Goal: Navigation & Orientation: Find specific page/section

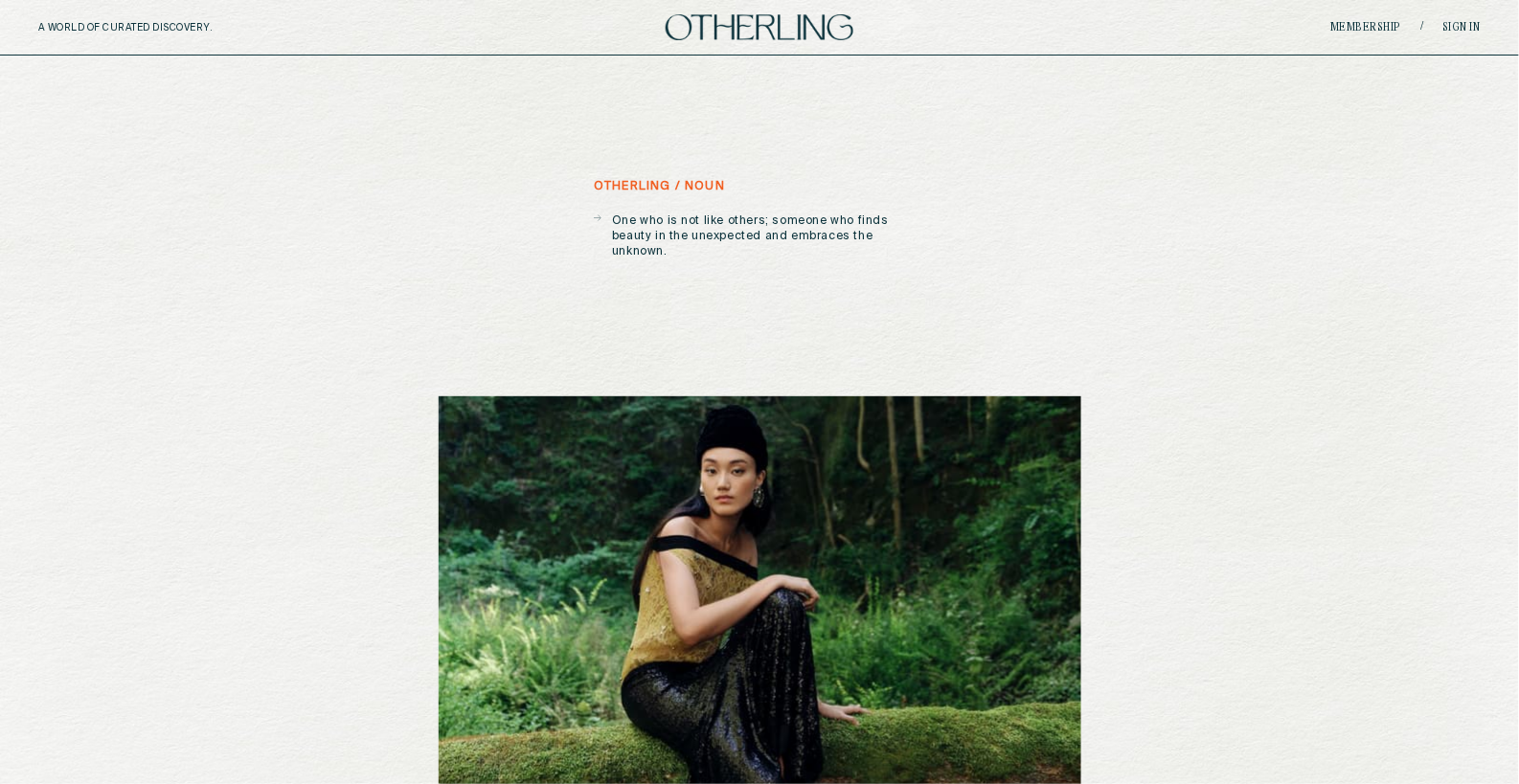
click at [1469, 20] on div "Membership / Sign in" at bounding box center [1240, 26] width 481 height 15
click at [1472, 32] on link "Sign in" at bounding box center [1462, 27] width 38 height 12
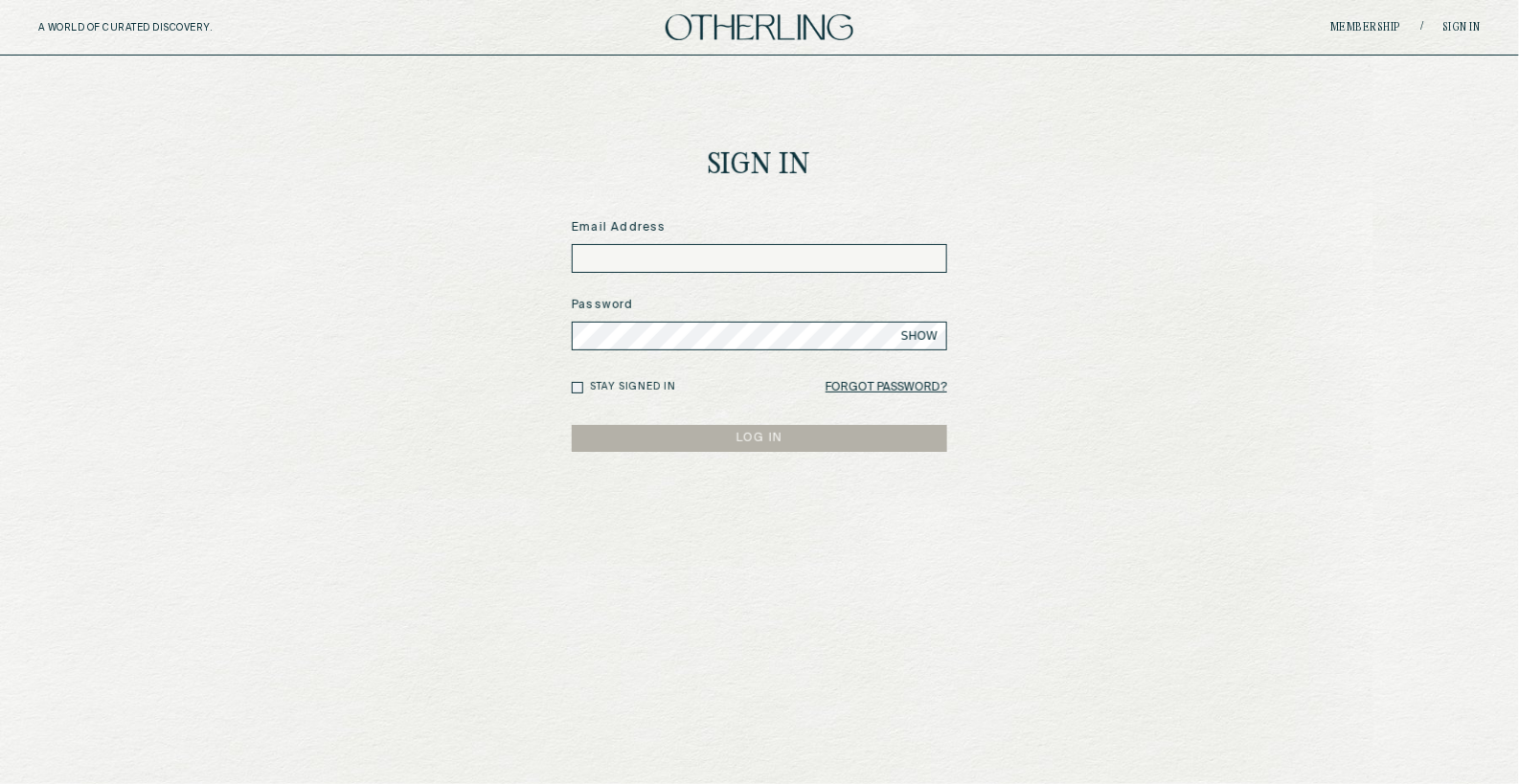
type input "**********"
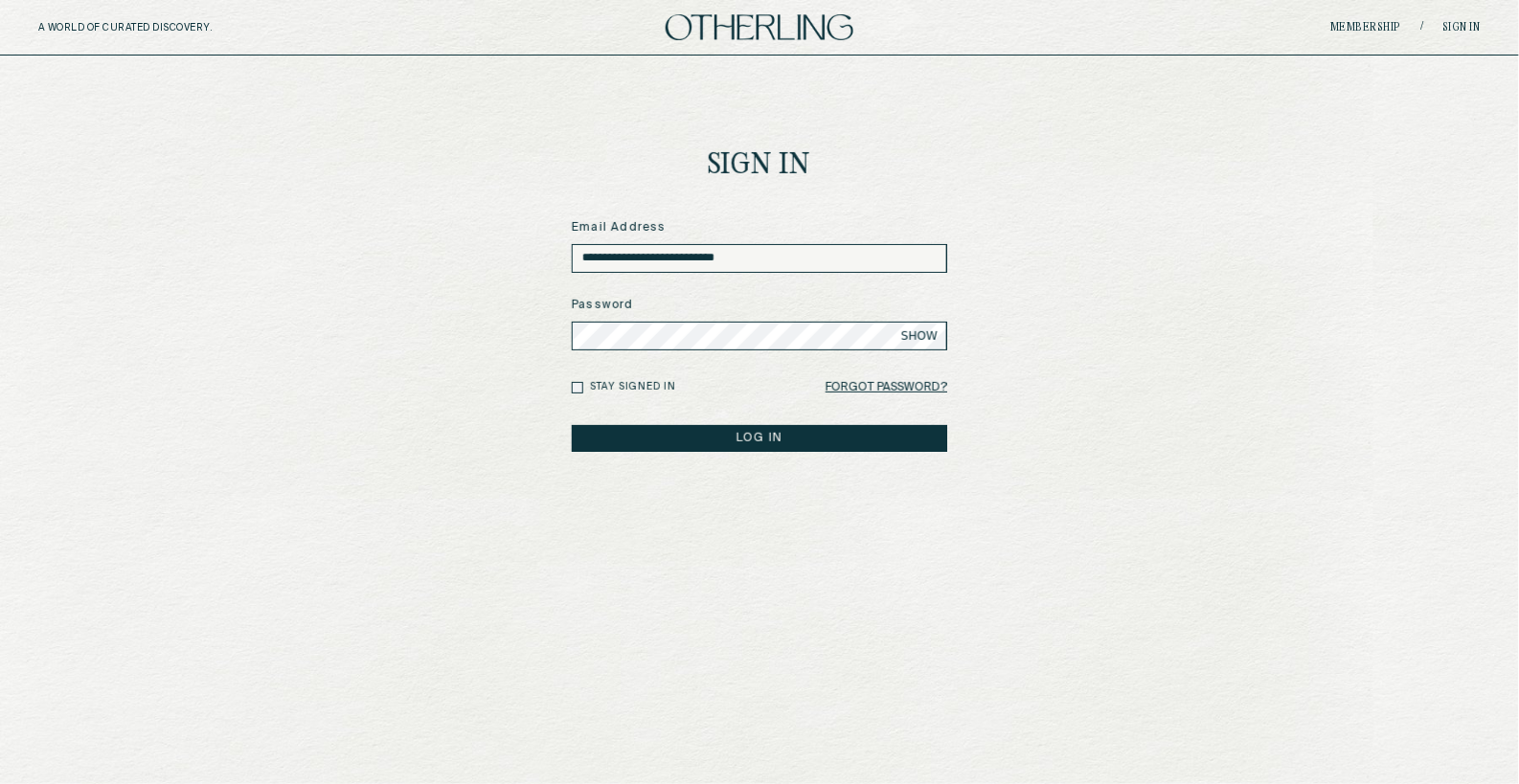
click at [760, 443] on button "LOG IN" at bounding box center [760, 438] width 376 height 26
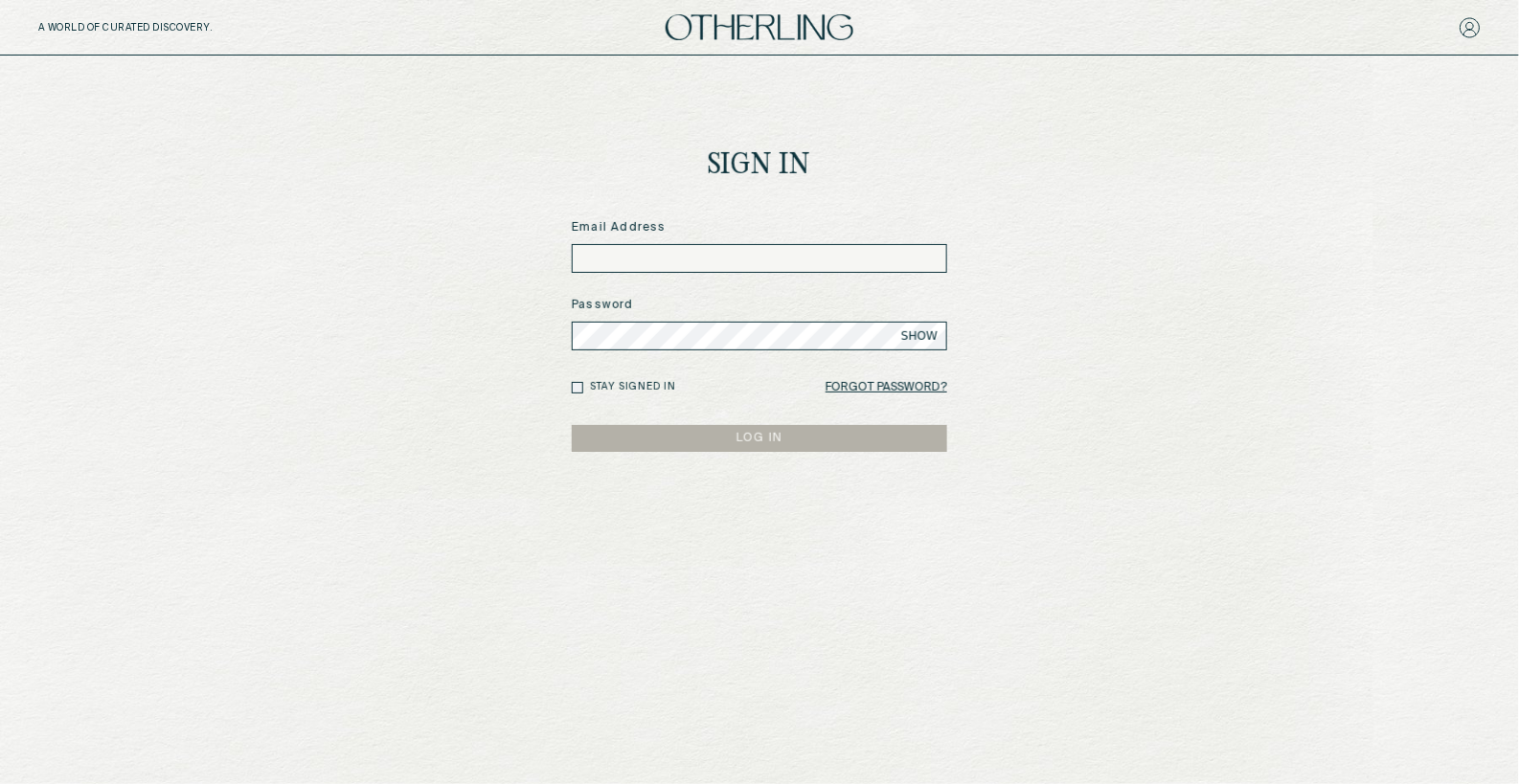
click at [715, 254] on input at bounding box center [760, 258] width 376 height 28
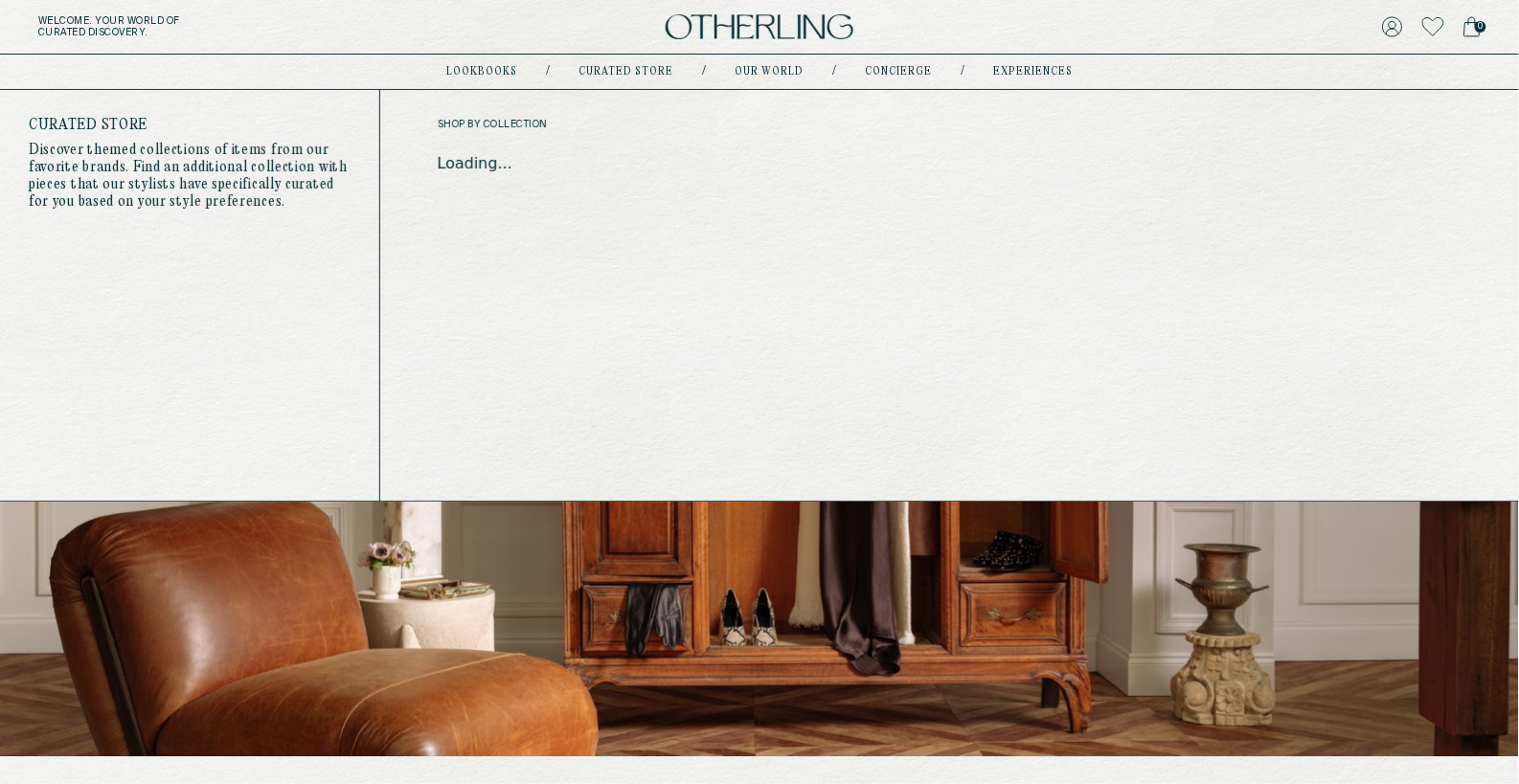
click at [617, 75] on link "Curated store" at bounding box center [625, 72] width 95 height 10
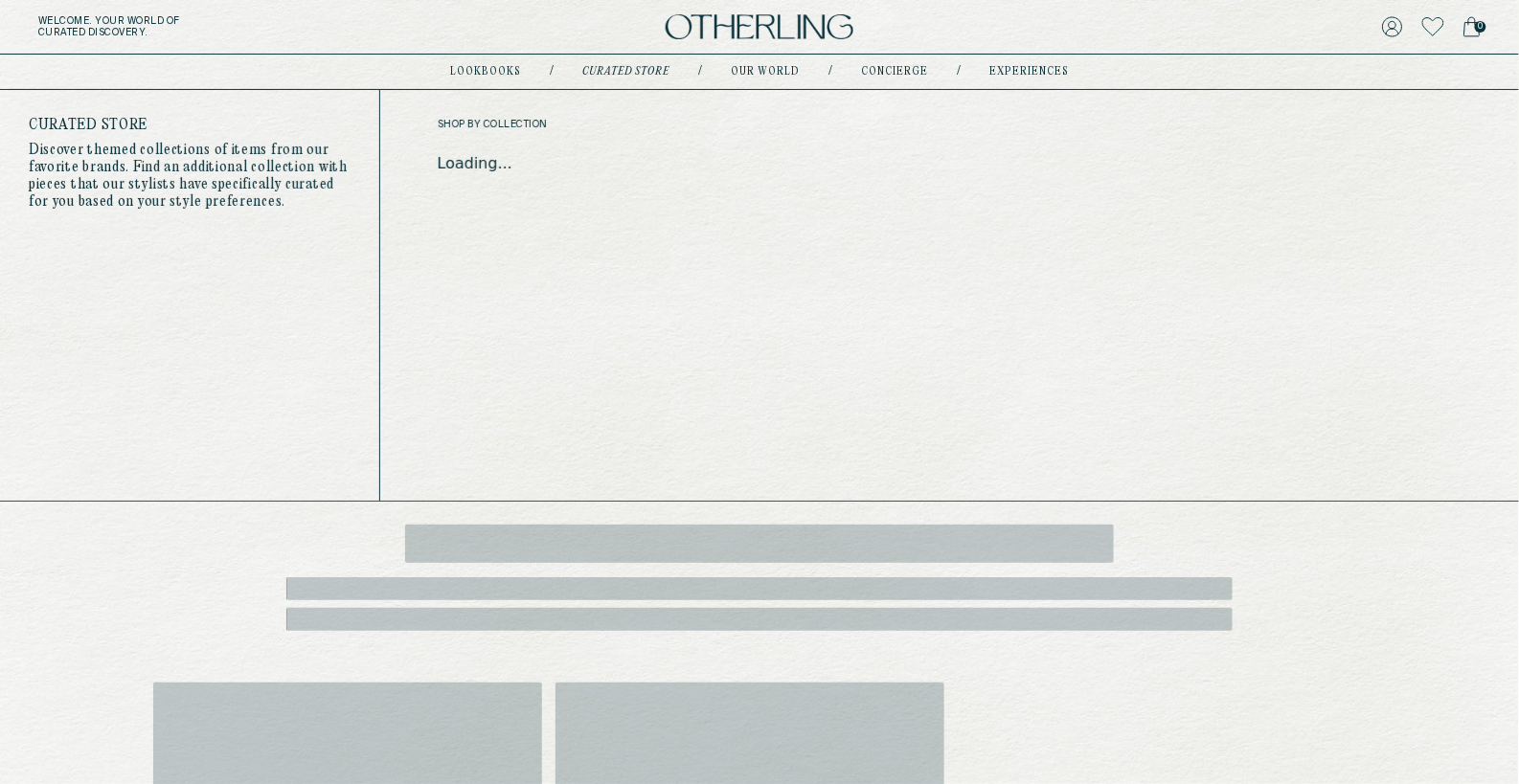
click at [622, 69] on link "Curated store" at bounding box center [625, 72] width 87 height 10
